Goal: Task Accomplishment & Management: Use online tool/utility

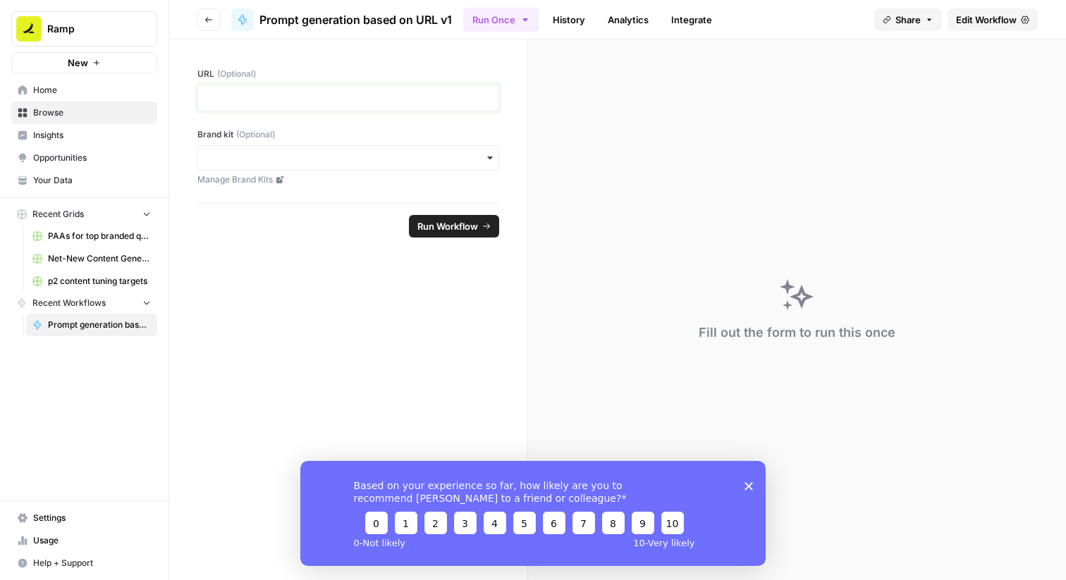
click at [407, 94] on p at bounding box center [349, 98] width 284 height 14
click at [986, 23] on span "Edit Workflow" at bounding box center [986, 20] width 61 height 14
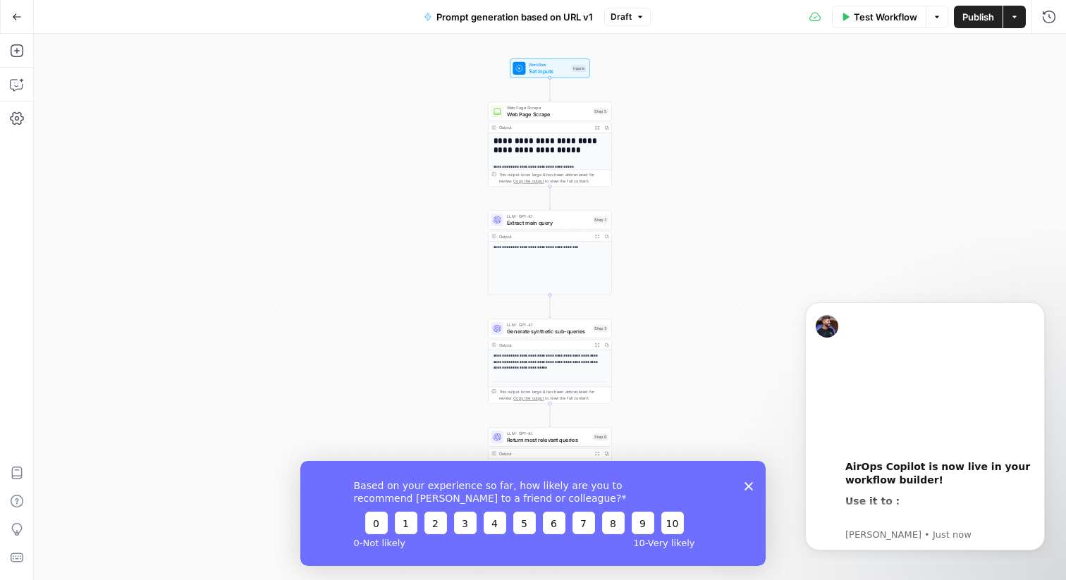
click at [752, 486] on icon "Close survey" at bounding box center [749, 486] width 8 height 8
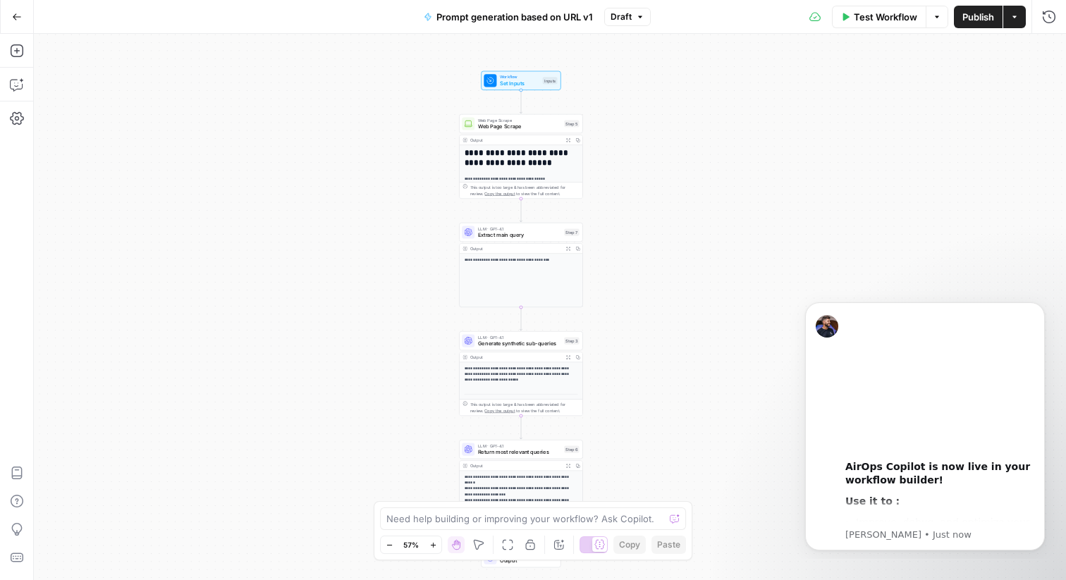
scroll to position [35, 0]
click at [520, 342] on span "Generate synthetic sub-queries" at bounding box center [519, 344] width 83 height 8
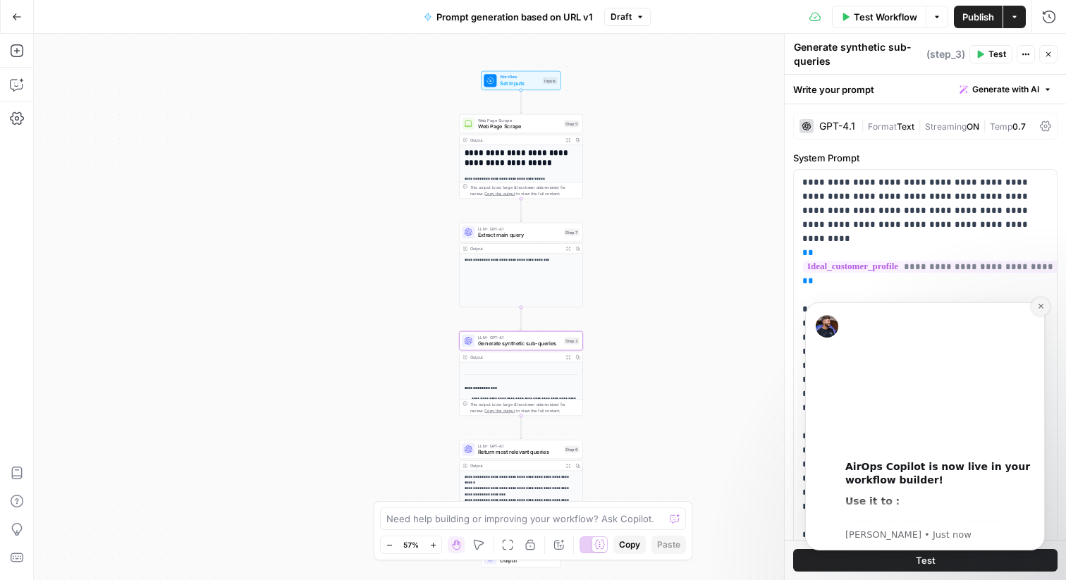
click at [1042, 309] on icon "Dismiss notification" at bounding box center [1041, 307] width 8 height 8
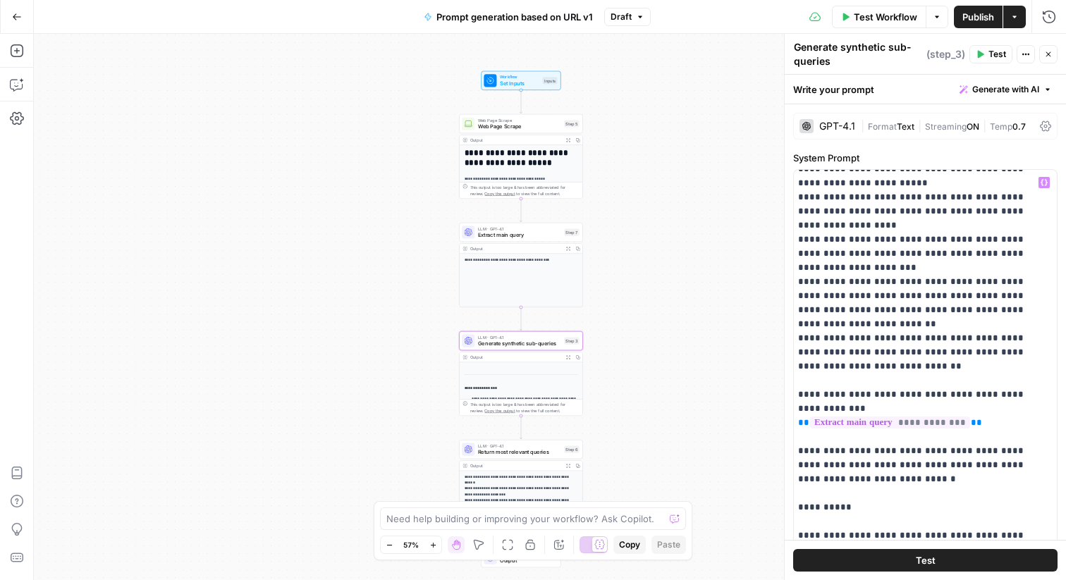
scroll to position [0, 4]
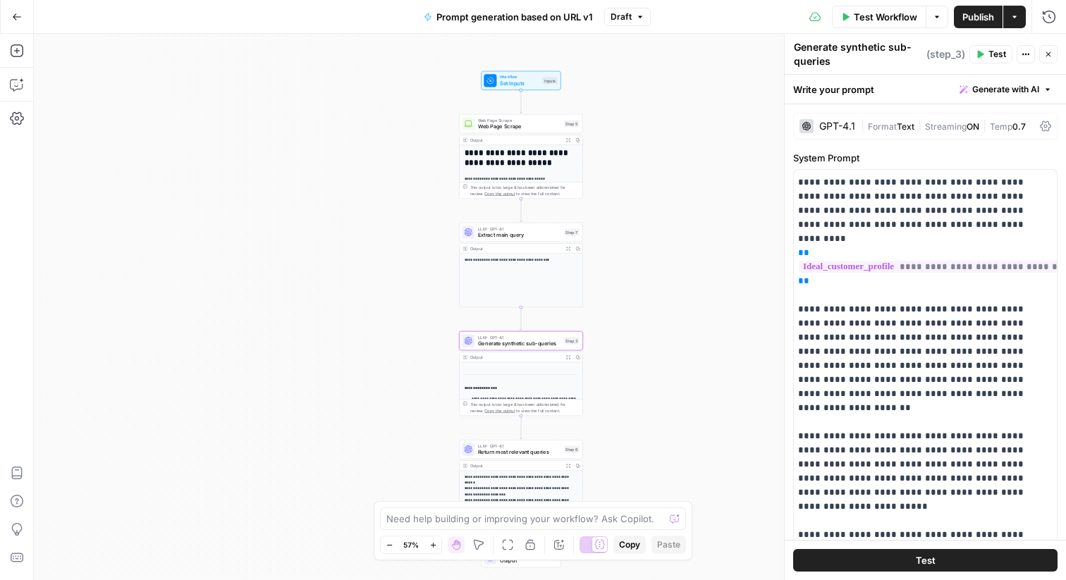
click at [1018, 57] on button "Actions" at bounding box center [1026, 54] width 18 height 18
click at [1046, 127] on icon at bounding box center [1045, 126] width 11 height 11
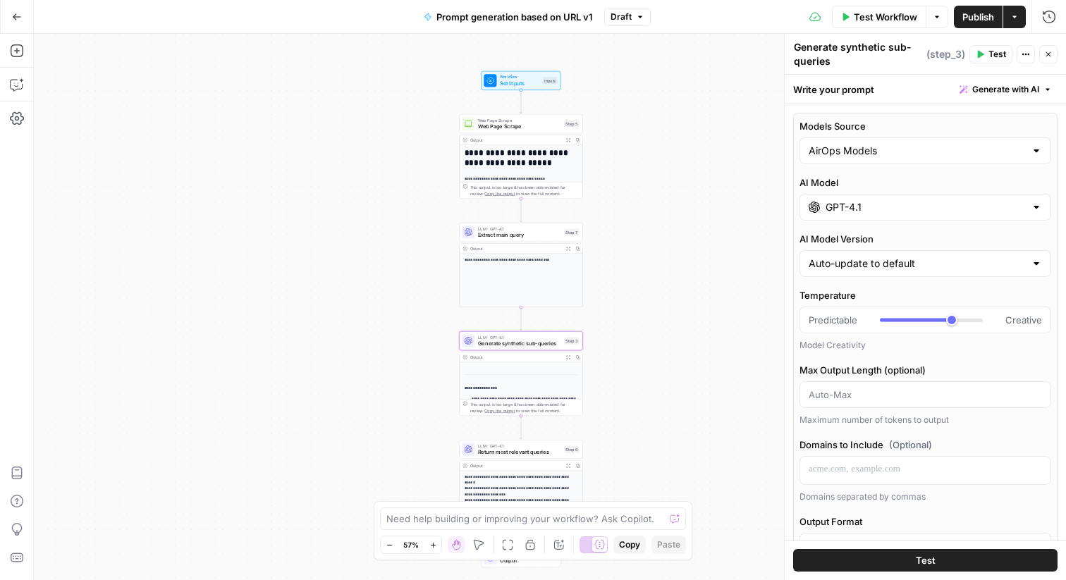
click at [712, 235] on div "**********" at bounding box center [550, 307] width 1033 height 547
click at [1014, 18] on icon "button" at bounding box center [1015, 17] width 8 height 8
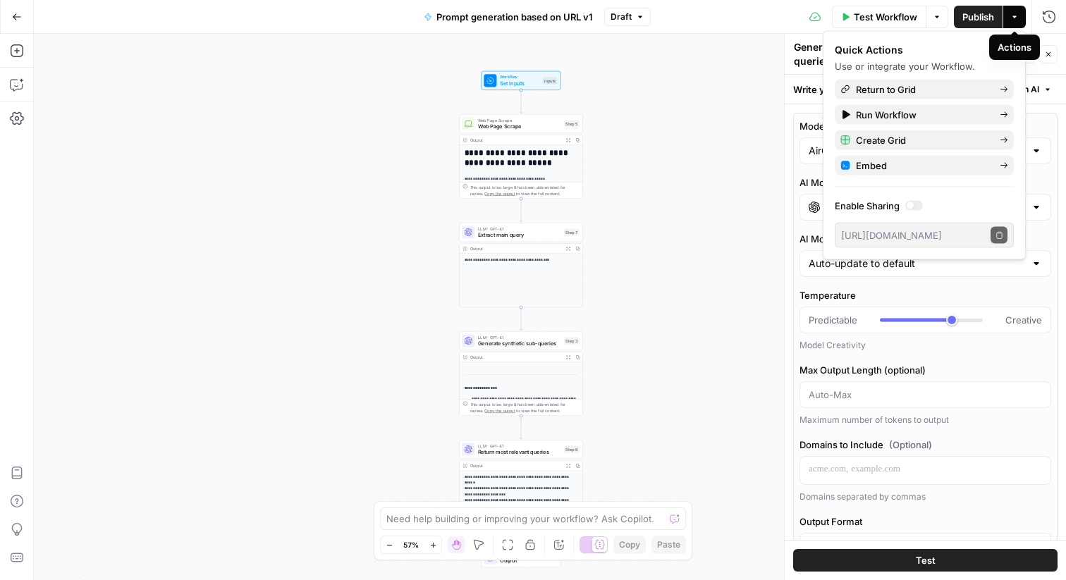
click at [1011, 19] on icon "button" at bounding box center [1015, 17] width 8 height 8
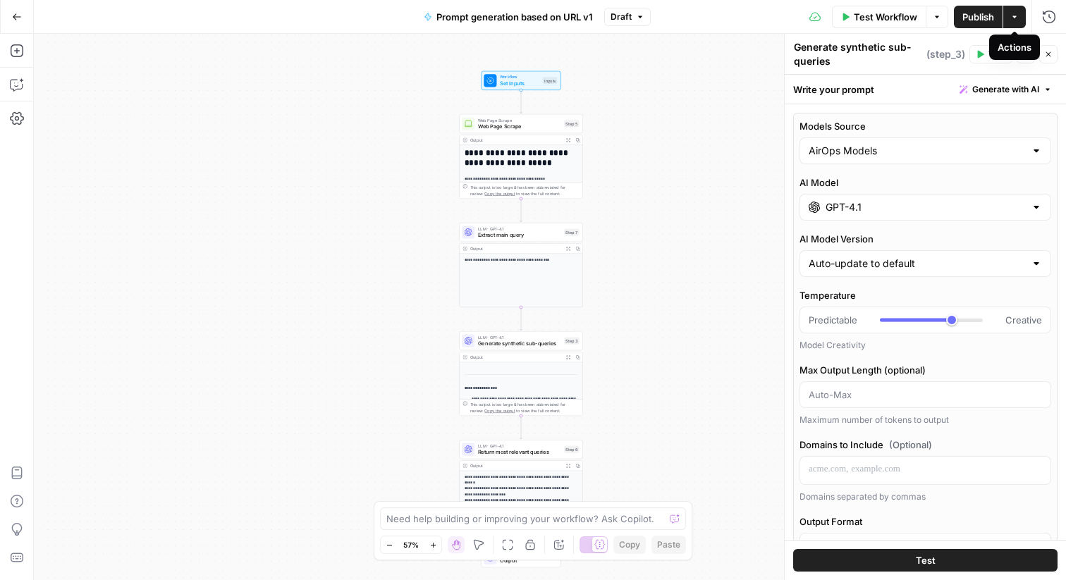
click at [937, 13] on icon "button" at bounding box center [937, 17] width 8 height 8
click at [1026, 56] on icon "button" at bounding box center [1026, 54] width 8 height 8
click at [1039, 54] on div "Test Actions Close" at bounding box center [1014, 54] width 88 height 18
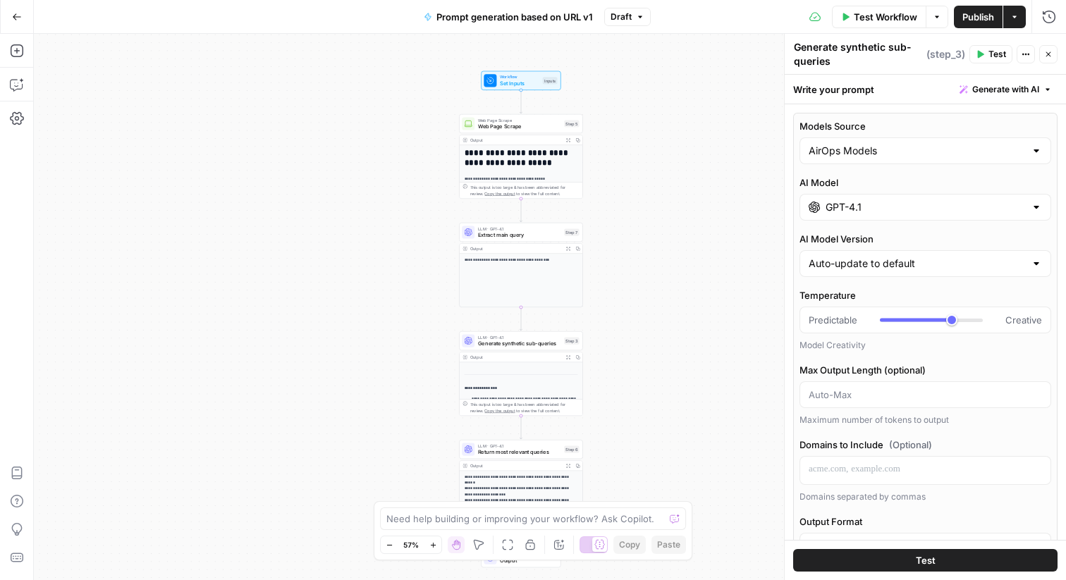
click at [1052, 53] on icon "button" at bounding box center [1049, 54] width 8 height 8
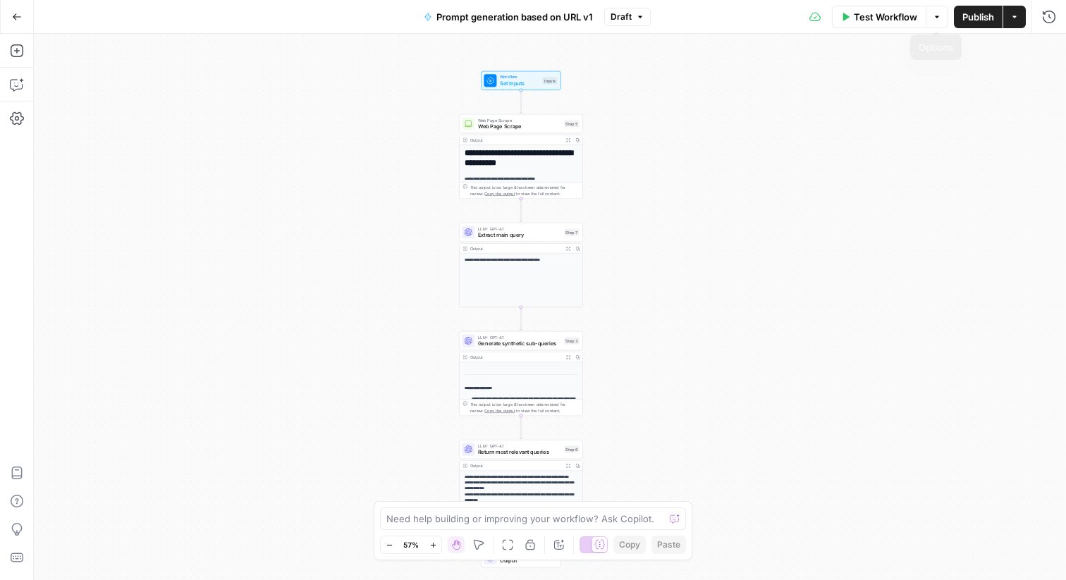
click at [938, 16] on icon "button" at bounding box center [937, 17] width 8 height 8
click at [1018, 40] on div "**********" at bounding box center [550, 307] width 1033 height 547
click at [509, 357] on div "Output" at bounding box center [515, 357] width 91 height 6
click at [520, 336] on span "LLM · GPT-4.1" at bounding box center [519, 337] width 83 height 6
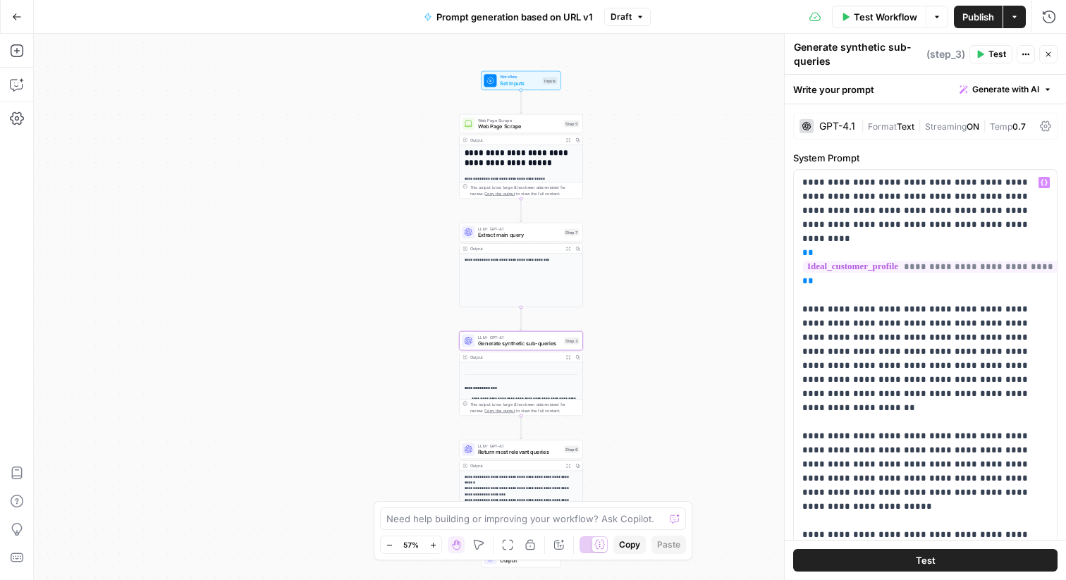
click at [1052, 131] on div "GPT-4.1 | Format Text | Streaming ON | Temp 0.7" at bounding box center [925, 126] width 264 height 27
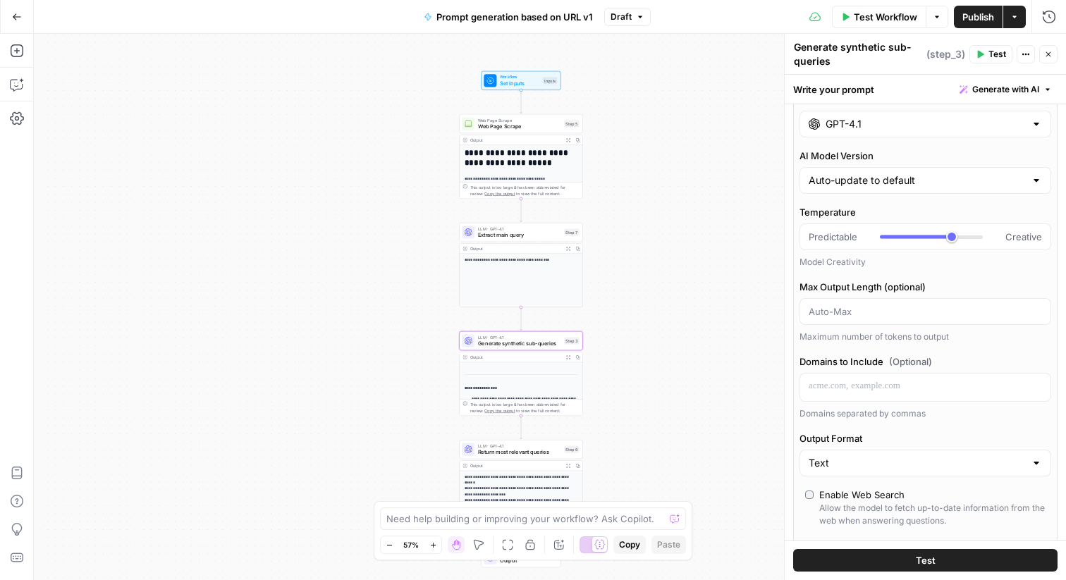
scroll to position [0, 0]
